Goal: Transaction & Acquisition: Purchase product/service

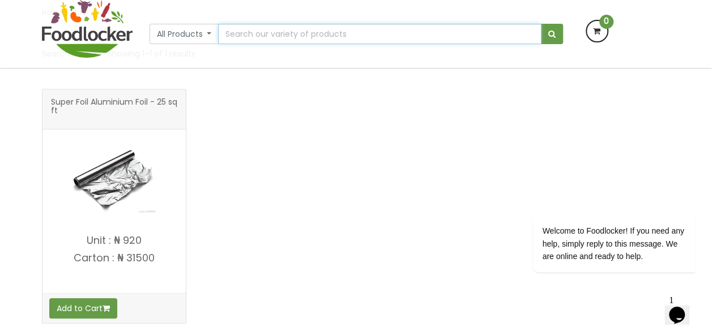
click at [262, 34] on input "text" at bounding box center [379, 34] width 323 height 20
type input "By Keskin Sausage chicken [PERSON_NAME]"
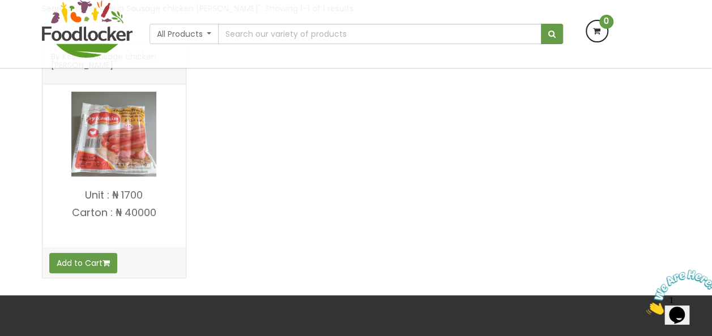
click at [112, 152] on img at bounding box center [113, 134] width 85 height 85
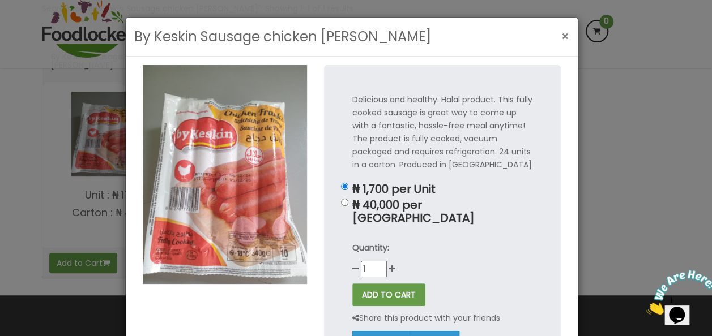
click at [561, 36] on span "×" at bounding box center [565, 36] width 8 height 16
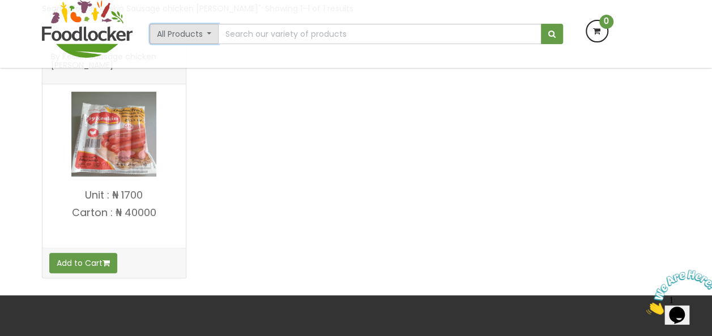
click at [187, 31] on button "All Products" at bounding box center [184, 34] width 70 height 20
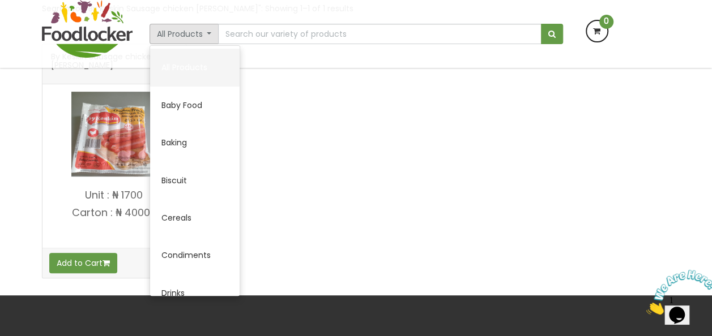
click at [181, 71] on link "All Products" at bounding box center [194, 67] width 89 height 37
